Goal: Contribute content

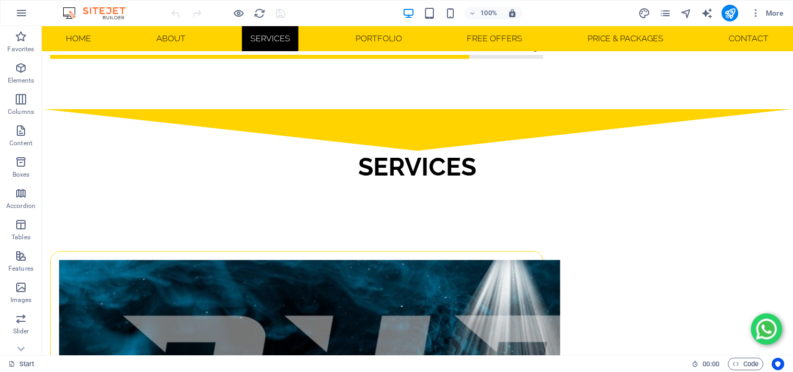
scroll to position [1176, 0]
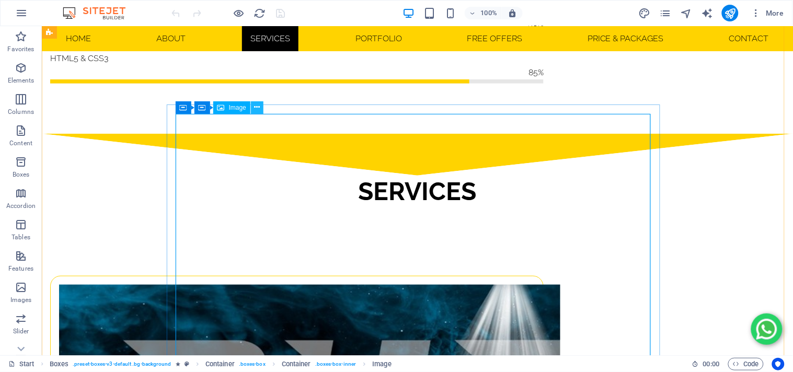
click at [0, 0] on icon at bounding box center [0, 0] width 0 height 0
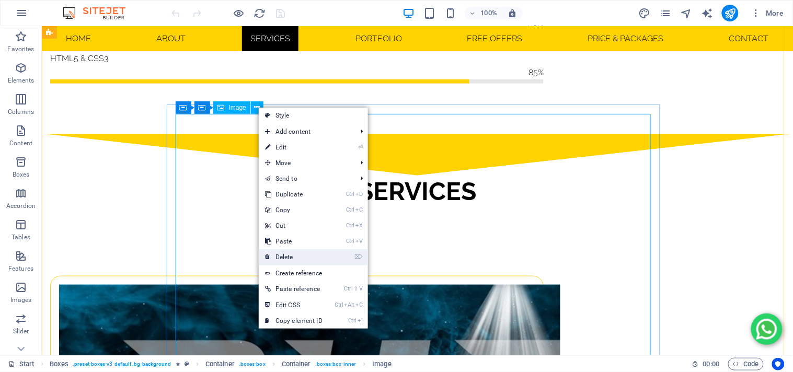
click at [296, 252] on link "⌦ Delete" at bounding box center [294, 257] width 70 height 16
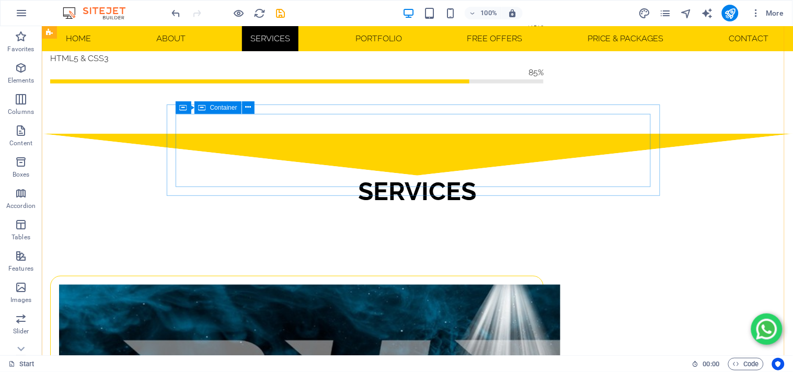
scroll to position [1117, 0]
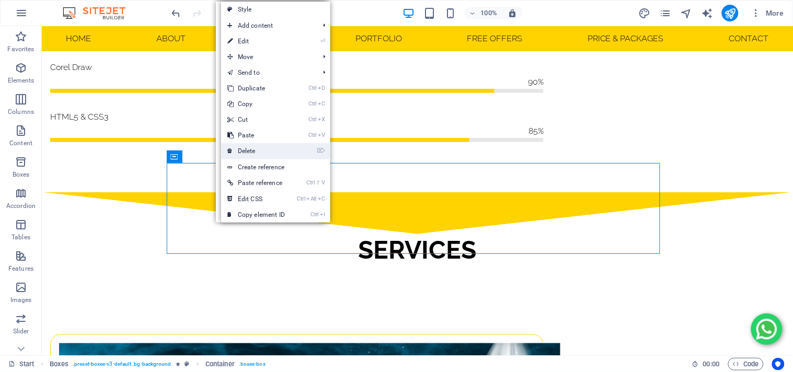
click at [257, 146] on link "⌦ Delete" at bounding box center [256, 151] width 70 height 16
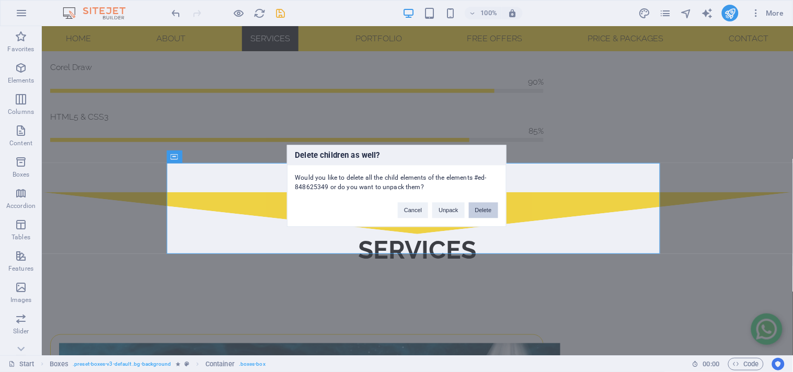
drag, startPoint x: 484, startPoint y: 216, endPoint x: 436, endPoint y: 188, distance: 55.9
click at [484, 216] on button "Delete" at bounding box center [483, 211] width 29 height 16
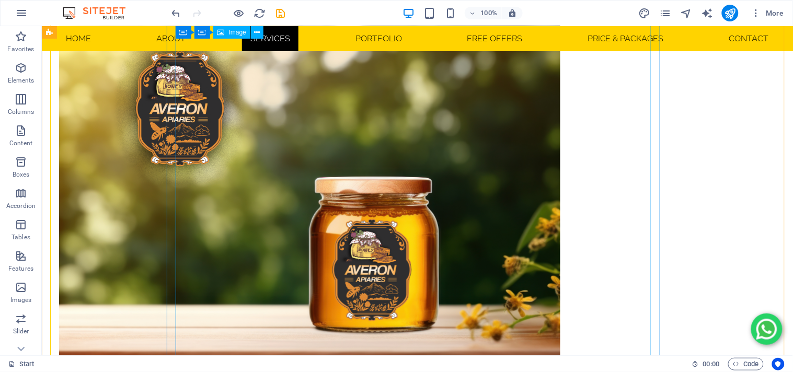
scroll to position [2337, 0]
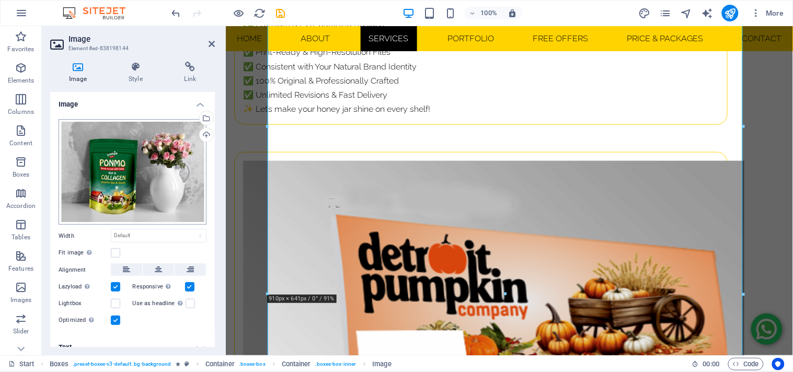
drag, startPoint x: 140, startPoint y: 133, endPoint x: 126, endPoint y: 141, distance: 16.1
click at [140, 134] on div "Select files from the file manager, stock photos, or upload file(s)" at bounding box center [164, 118] width 68 height 39
click at [119, 164] on div "Drag files here, click to choose files or select files from Files or our free s…" at bounding box center [133, 172] width 148 height 106
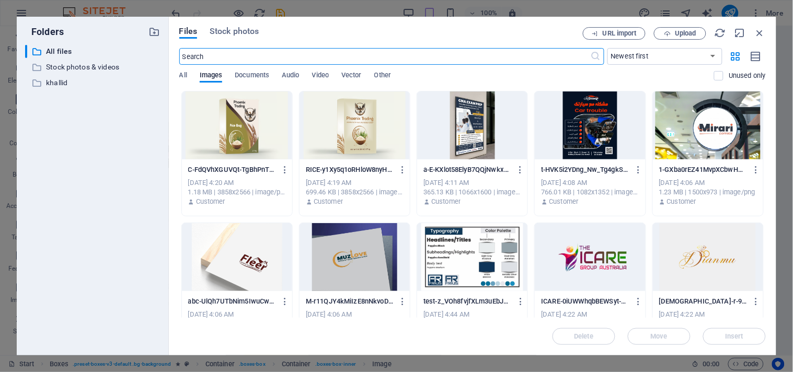
click at [356, 142] on div at bounding box center [354, 125] width 110 height 68
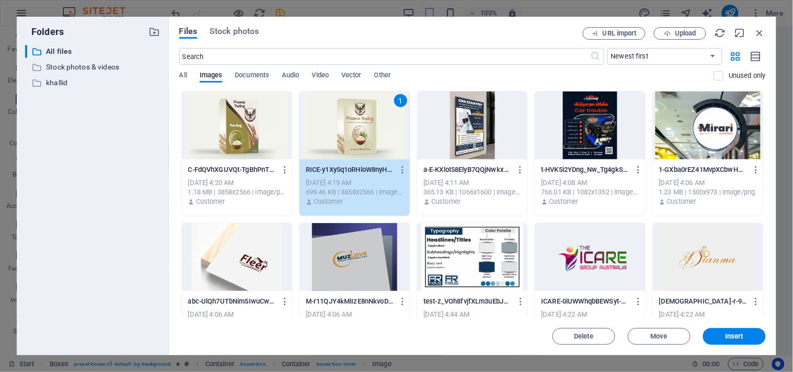
scroll to position [1967, 0]
drag, startPoint x: 737, startPoint y: 331, endPoint x: 513, endPoint y: 306, distance: 225.6
click at [737, 331] on button "Insert" at bounding box center [734, 336] width 63 height 17
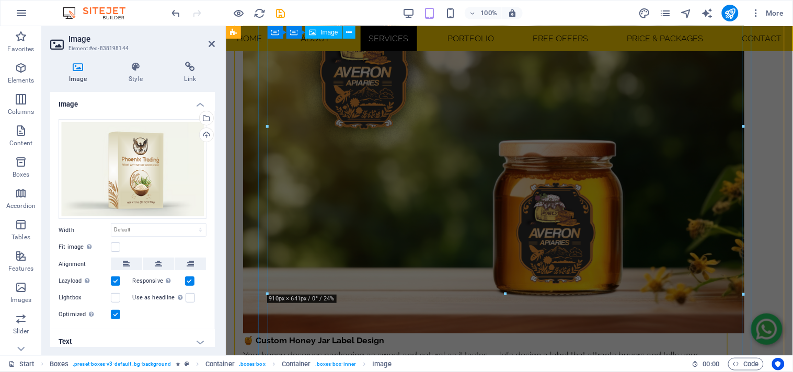
scroll to position [2337, 0]
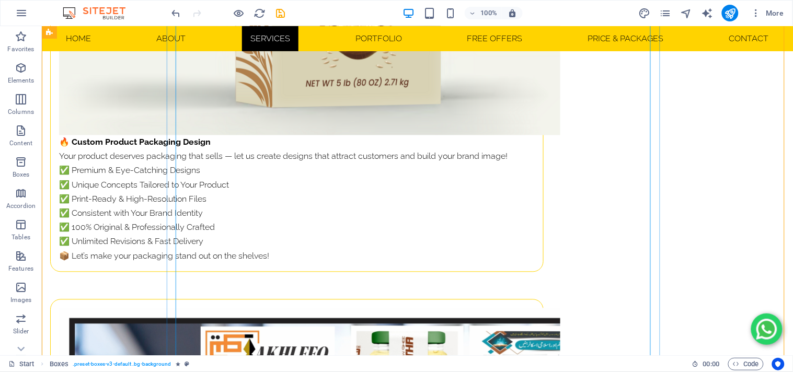
scroll to position [3498, 0]
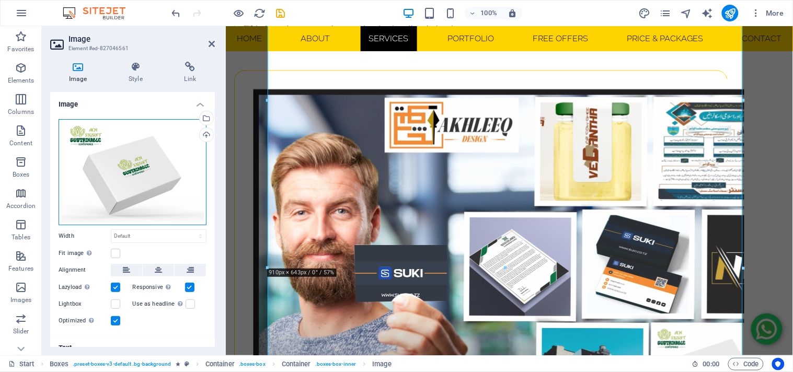
click at [165, 142] on div "Drag files here, click to choose files or select files from Files or our free s…" at bounding box center [133, 172] width 148 height 106
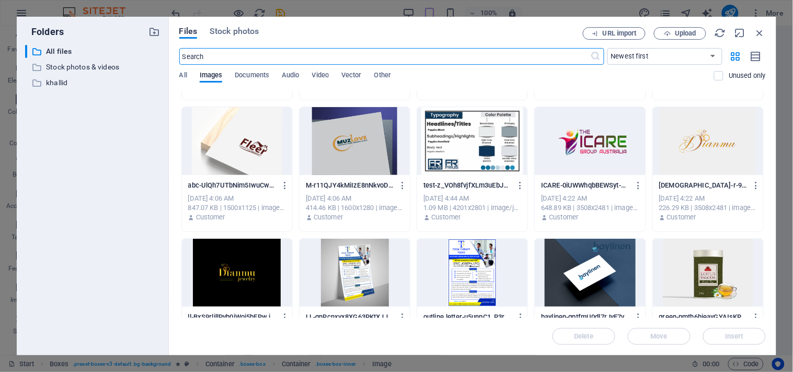
scroll to position [174, 0]
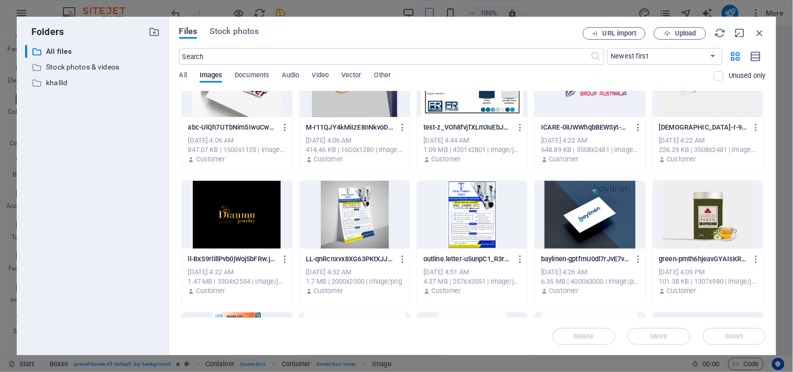
click at [359, 108] on div at bounding box center [354, 83] width 110 height 68
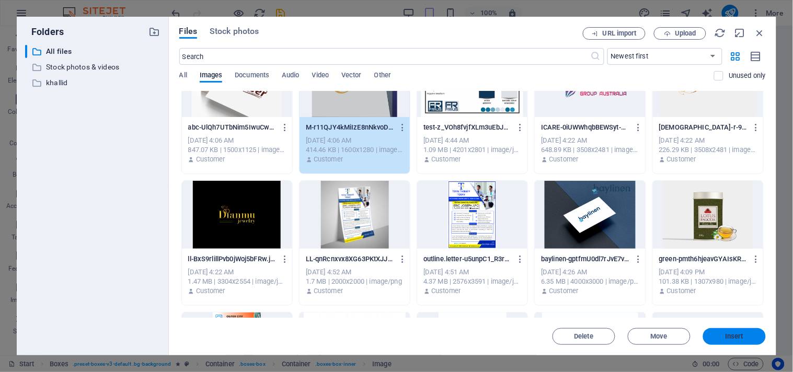
drag, startPoint x: 737, startPoint y: 333, endPoint x: 497, endPoint y: 100, distance: 334.4
click at [737, 333] on span "Insert" at bounding box center [734, 336] width 18 height 6
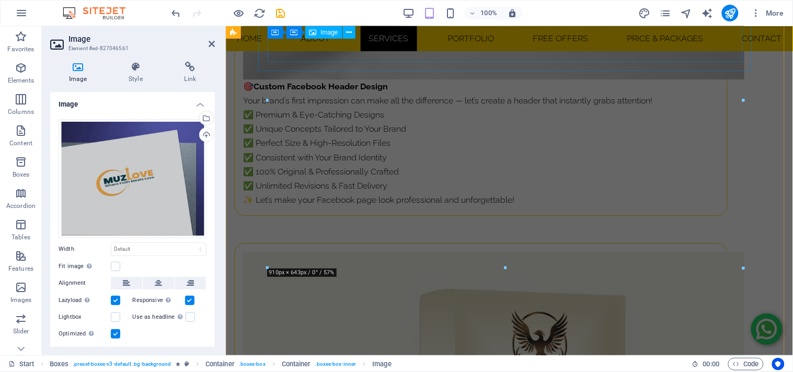
scroll to position [3498, 0]
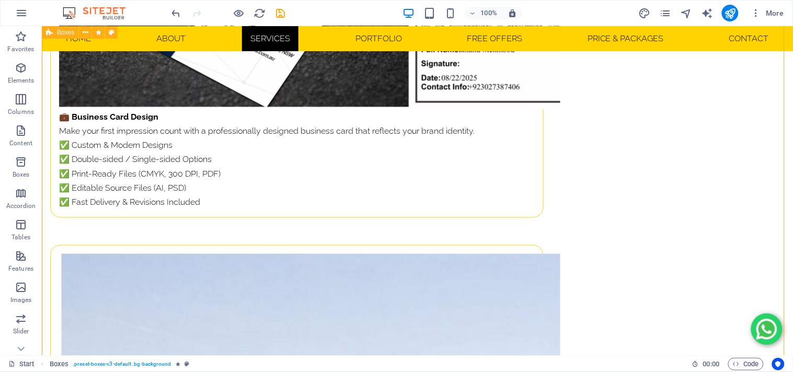
scroll to position [5414, 0]
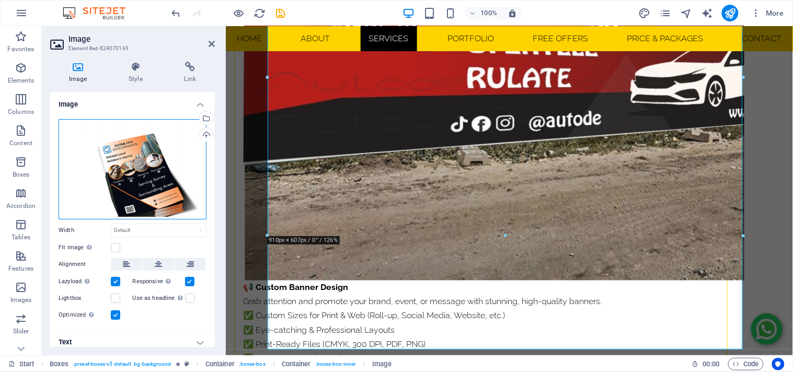
click at [171, 144] on div "Drag files here, click to choose files or select files from Files or our free s…" at bounding box center [133, 169] width 148 height 100
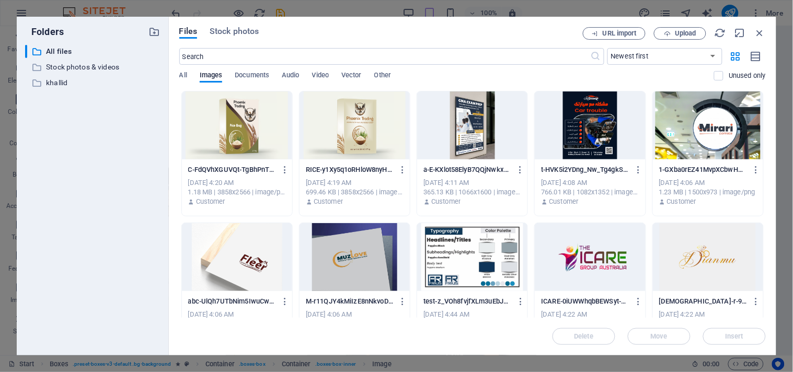
scroll to position [4147, 0]
click at [491, 141] on div at bounding box center [472, 125] width 110 height 68
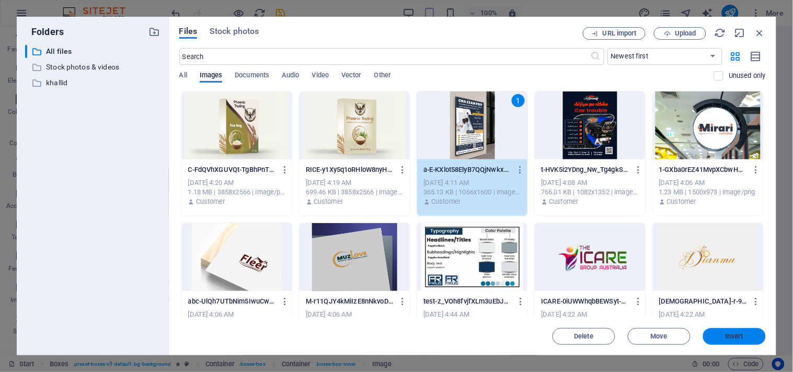
drag, startPoint x: 750, startPoint y: 336, endPoint x: 525, endPoint y: 309, distance: 226.9
click at [750, 336] on span "Insert" at bounding box center [734, 336] width 54 height 6
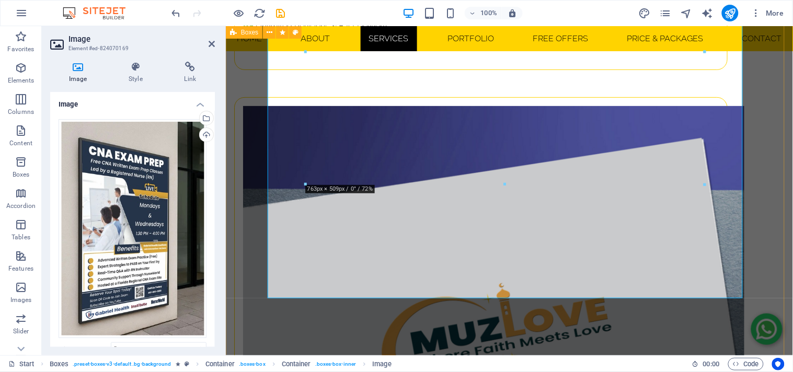
scroll to position [5414, 0]
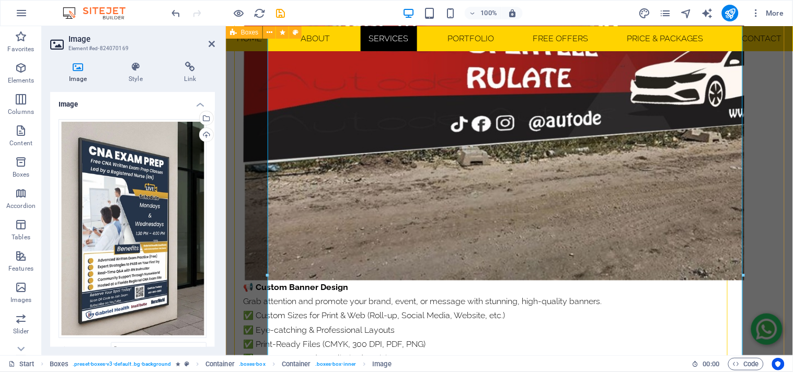
click at [777, 240] on div "🎯 Custom YouTube Banner Design Your channel’s banner is the first impression vi…" at bounding box center [508, 4] width 567 height 8072
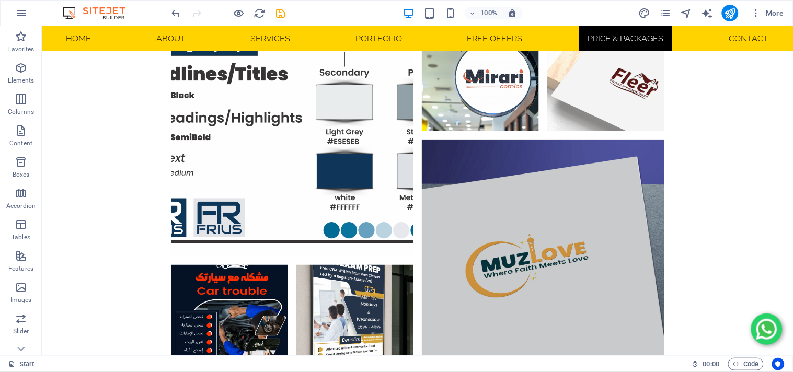
scroll to position [12484, 0]
